Goal: Task Accomplishment & Management: Complete application form

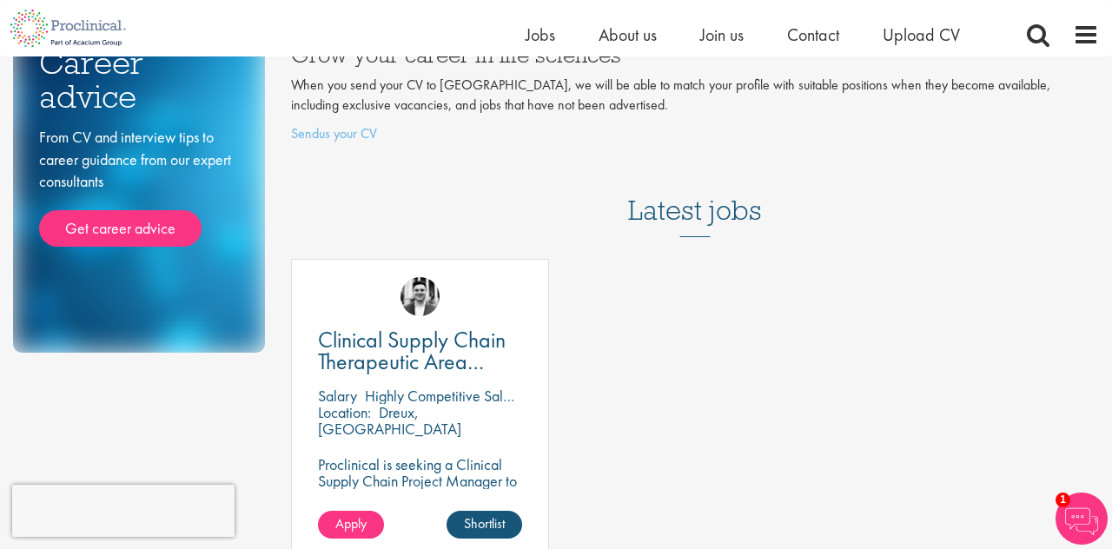
scroll to position [265, 0]
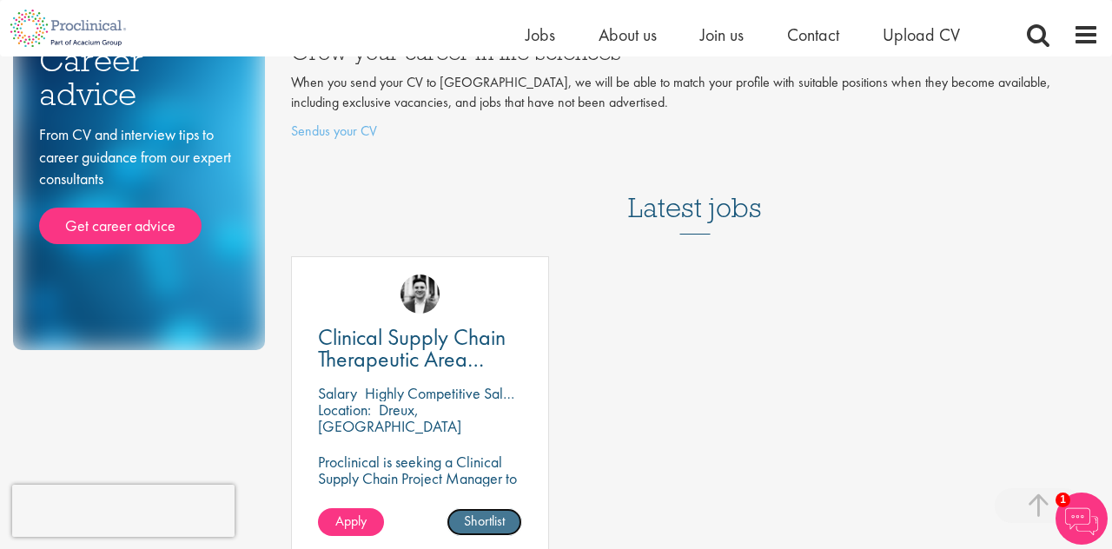
click at [497, 527] on link "Shortlist" at bounding box center [484, 522] width 76 height 28
click at [476, 522] on link "Shortlisted" at bounding box center [476, 522] width 89 height 28
click at [382, 515] on link "Apply" at bounding box center [351, 522] width 66 height 28
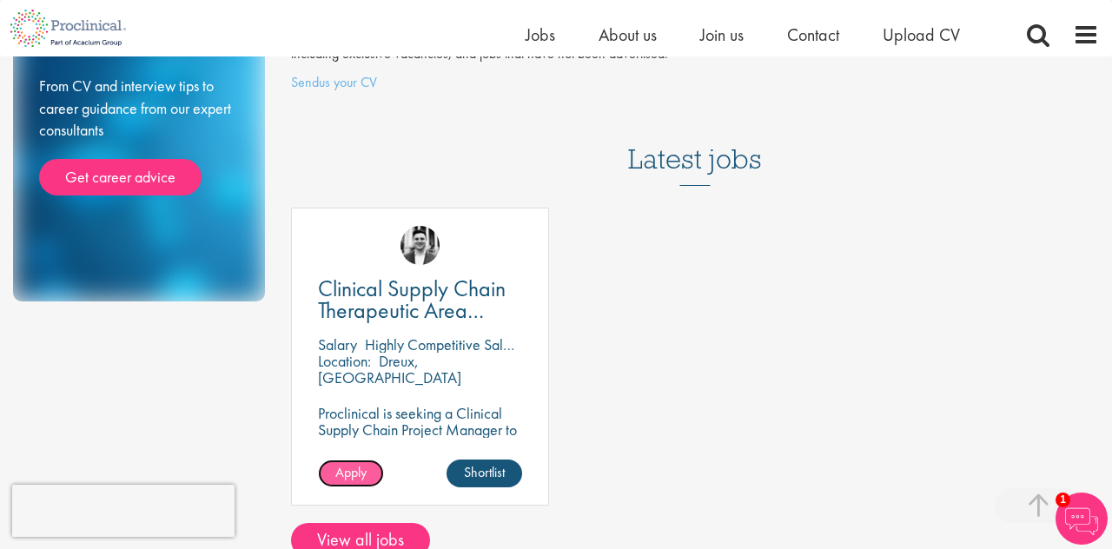
scroll to position [348, 0]
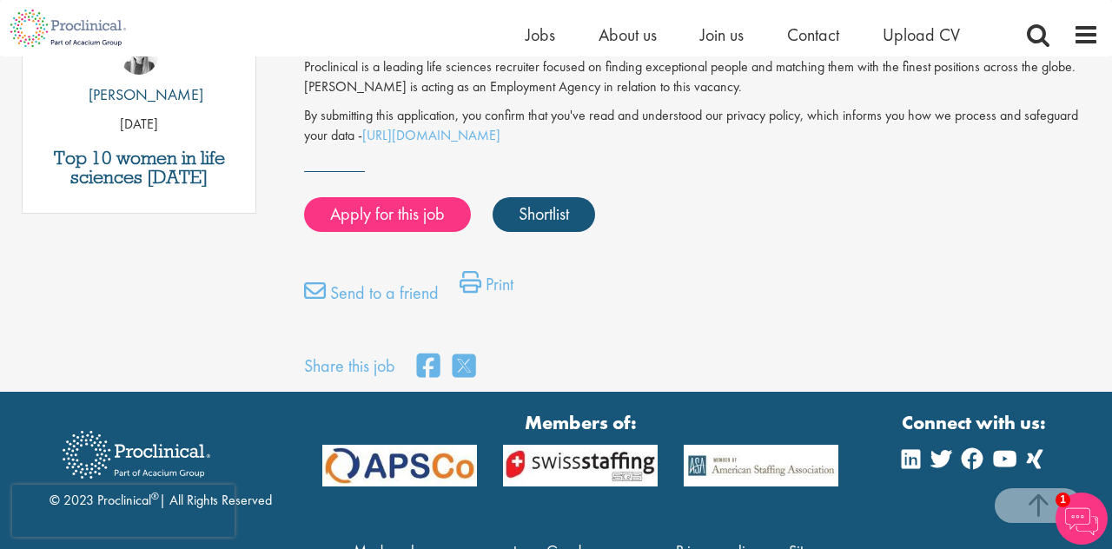
scroll to position [1127, 0]
